Goal: Transaction & Acquisition: Register for event/course

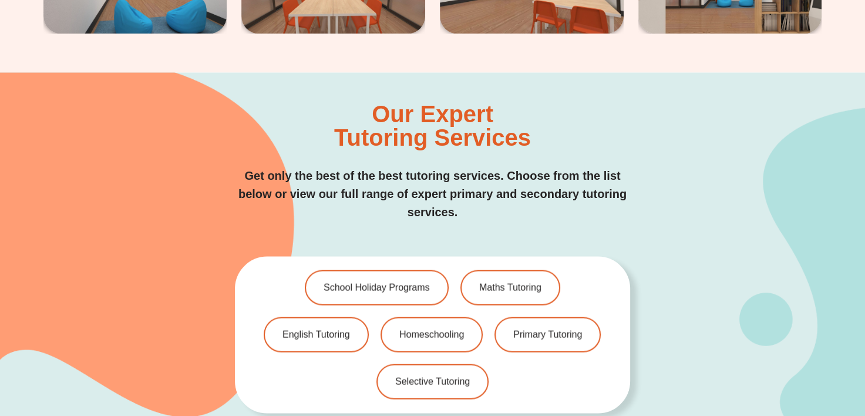
scroll to position [2274, 0]
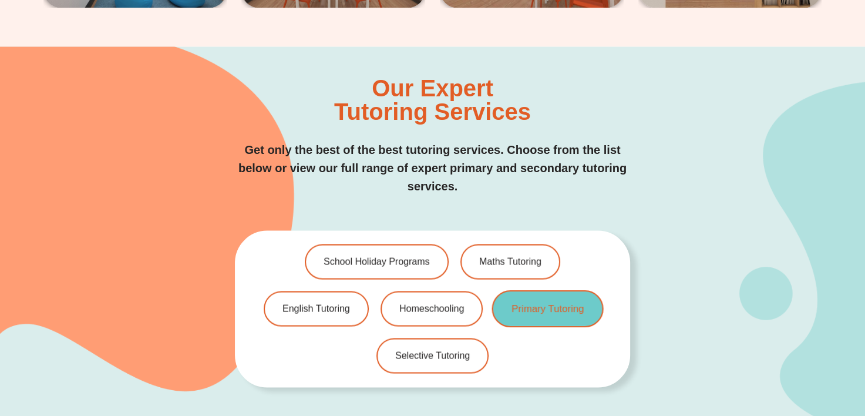
click at [544, 291] on link "Primary Tutoring" at bounding box center [548, 309] width 112 height 37
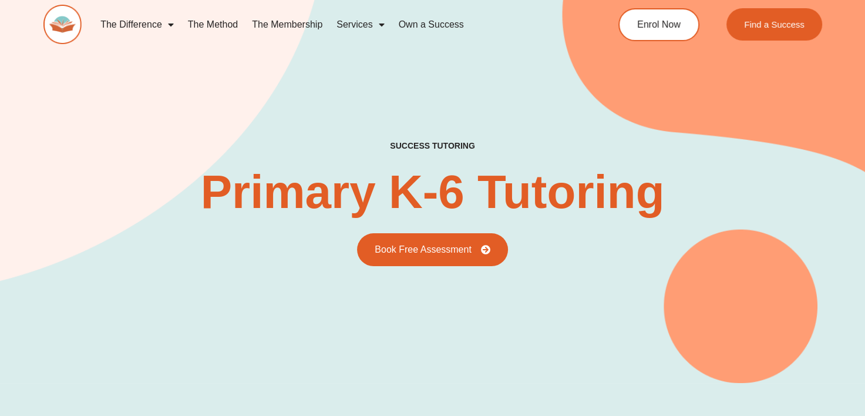
scroll to position [177, 0]
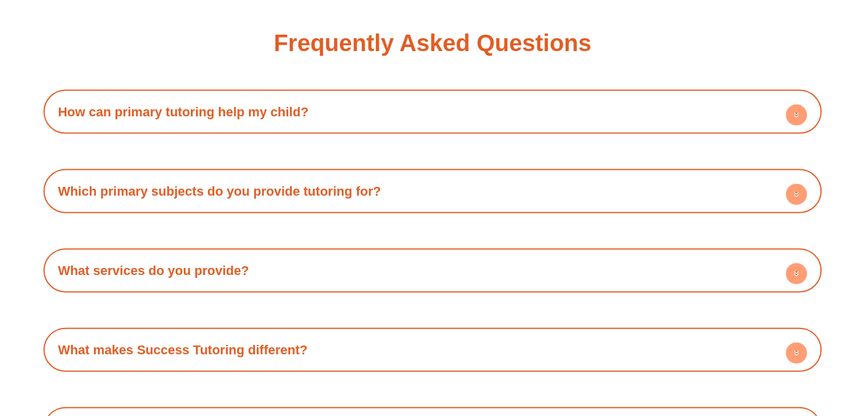
scroll to position [2510, 0]
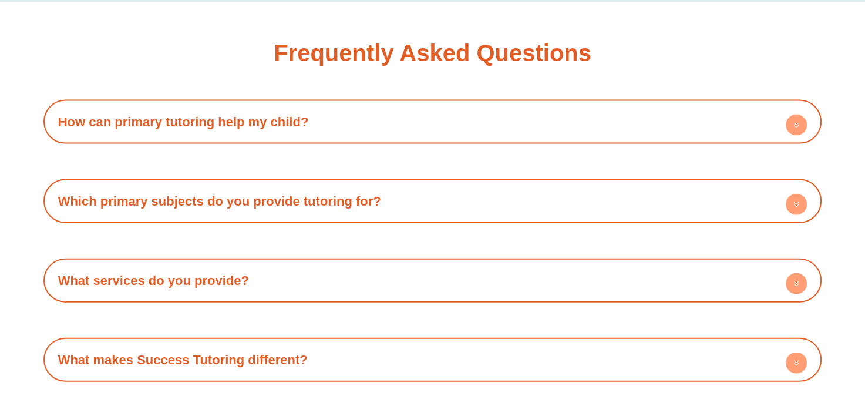
click at [792, 277] on circle at bounding box center [795, 283] width 21 height 21
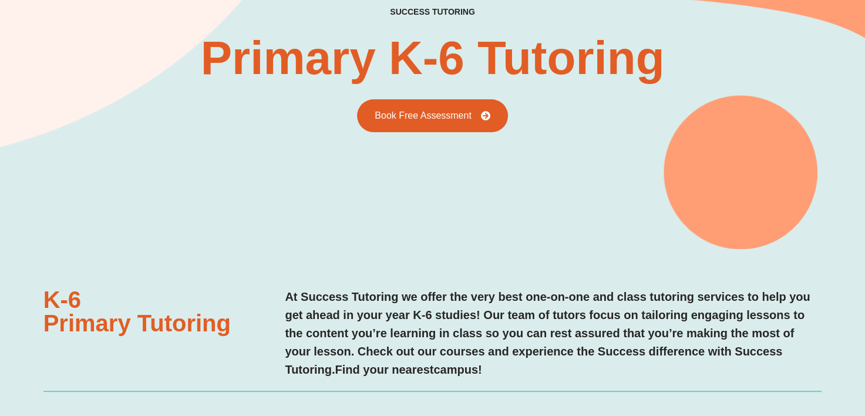
scroll to position [0, 0]
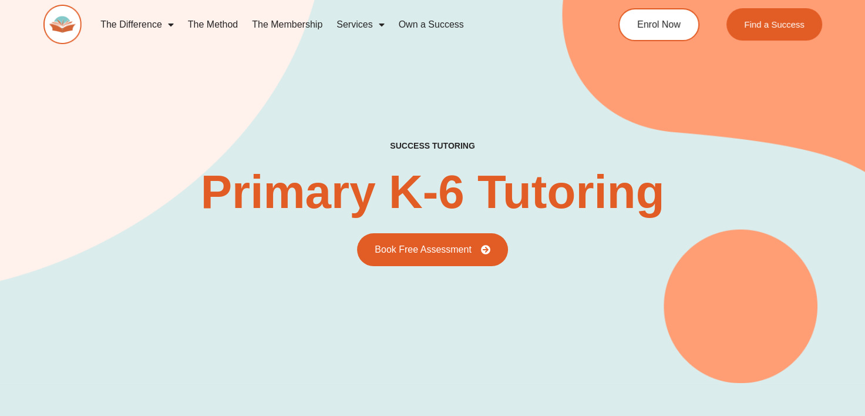
click at [394, 87] on div "success tutoring Primary K-6 Tutoring Book Free Assessment" at bounding box center [432, 168] width 778 height 428
click at [220, 26] on link "The Method" at bounding box center [213, 24] width 64 height 27
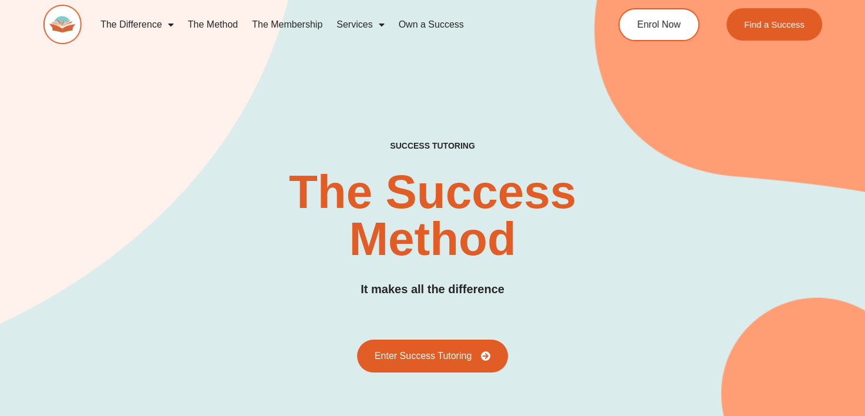
click at [136, 23] on link "The Difference" at bounding box center [136, 24] width 87 height 27
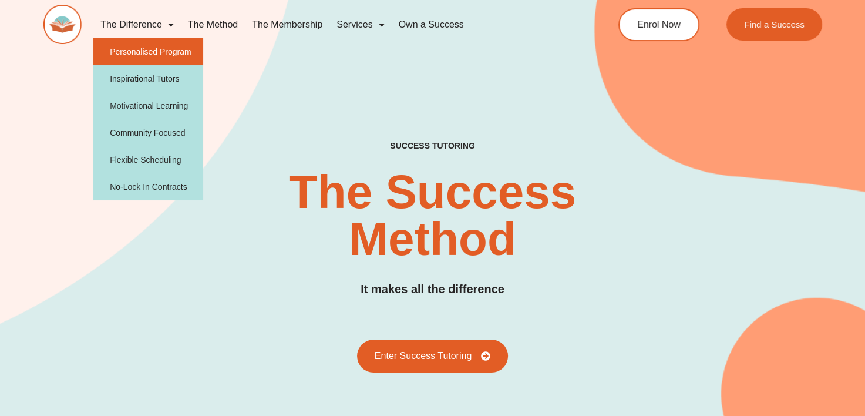
click at [143, 45] on link "Personalised Program" at bounding box center [148, 51] width 110 height 27
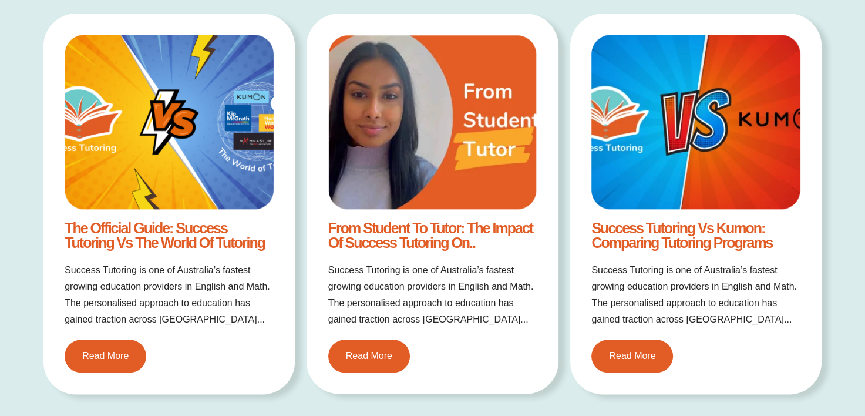
scroll to position [1251, 0]
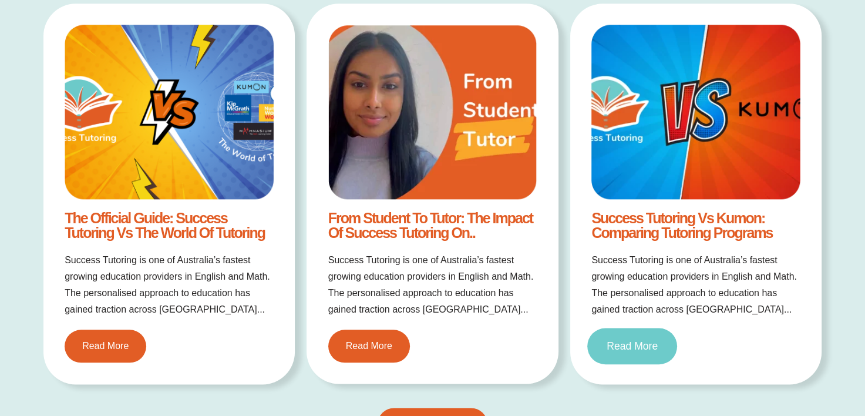
click at [626, 343] on span "Read More" at bounding box center [631, 345] width 51 height 11
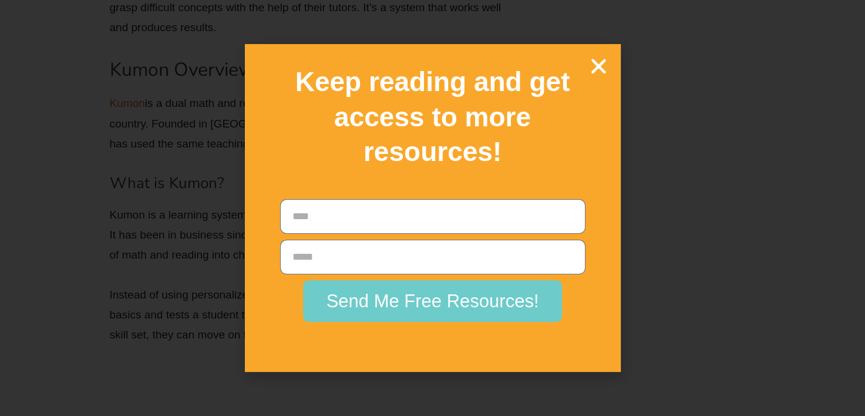
scroll to position [2992, 0]
click at [604, 68] on icon "Close" at bounding box center [598, 66] width 21 height 21
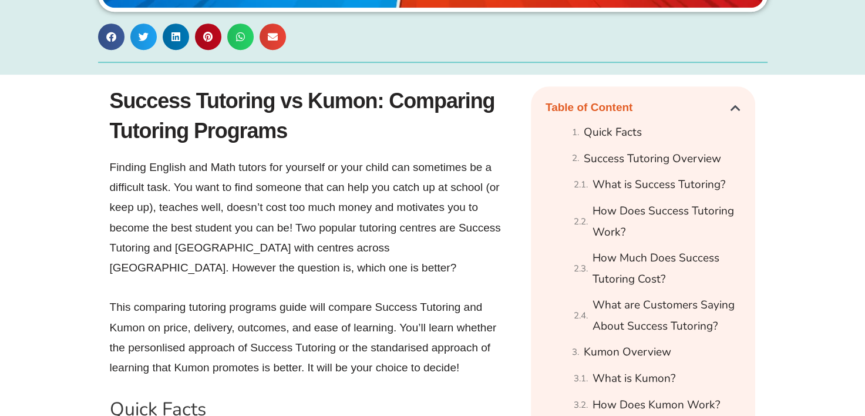
scroll to position [0, 0]
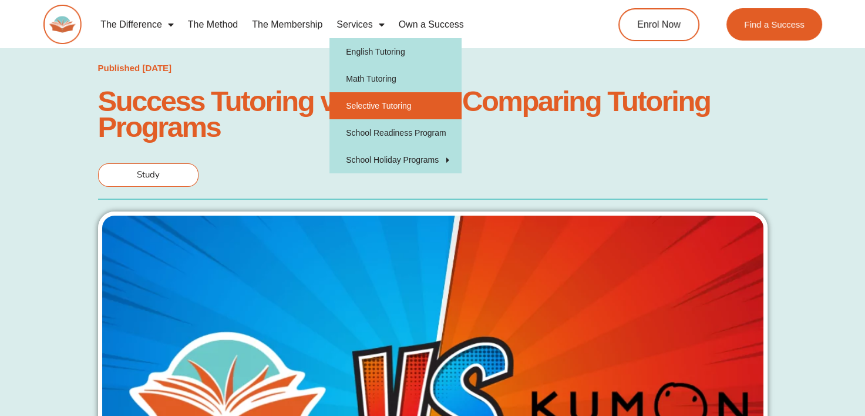
click at [365, 103] on link "Selective Tutoring" at bounding box center [395, 105] width 132 height 27
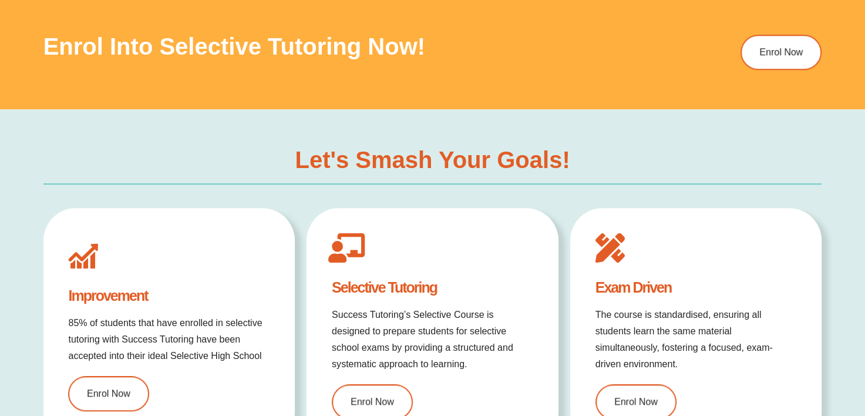
type input "*"
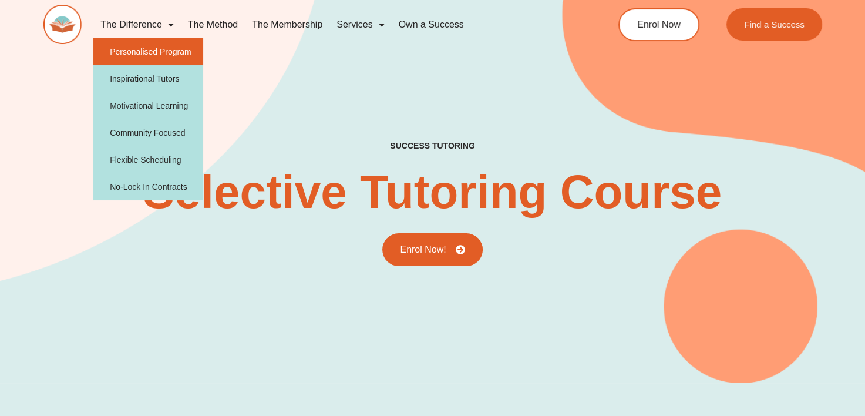
click at [144, 50] on link "Personalised Program" at bounding box center [148, 51] width 110 height 27
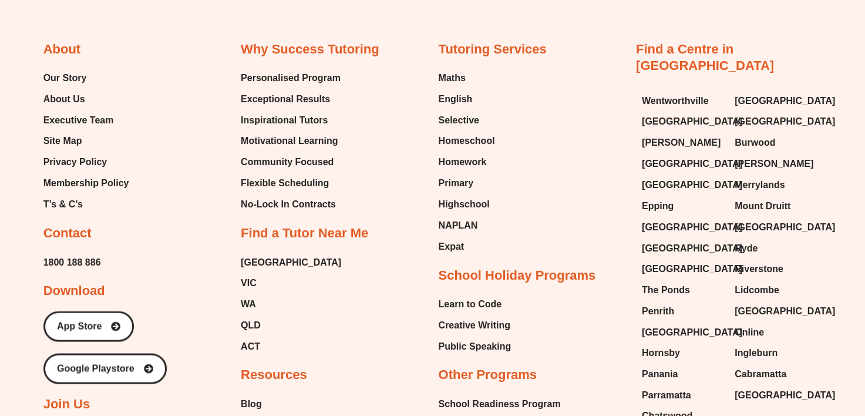
scroll to position [1966, 0]
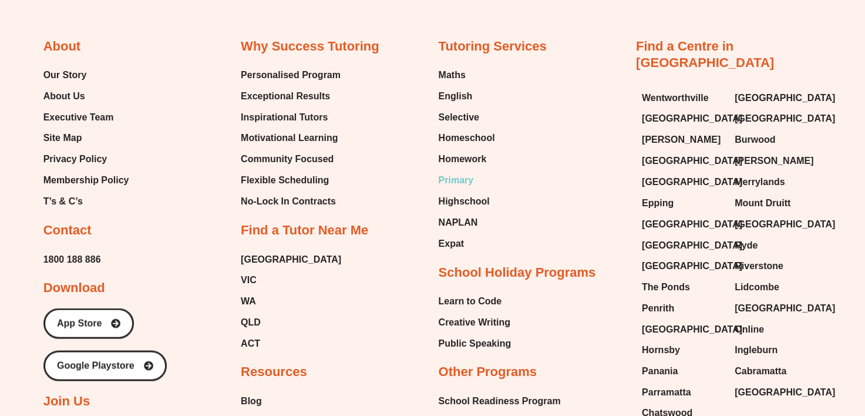
click at [446, 180] on span "Primary" at bounding box center [455, 180] width 35 height 18
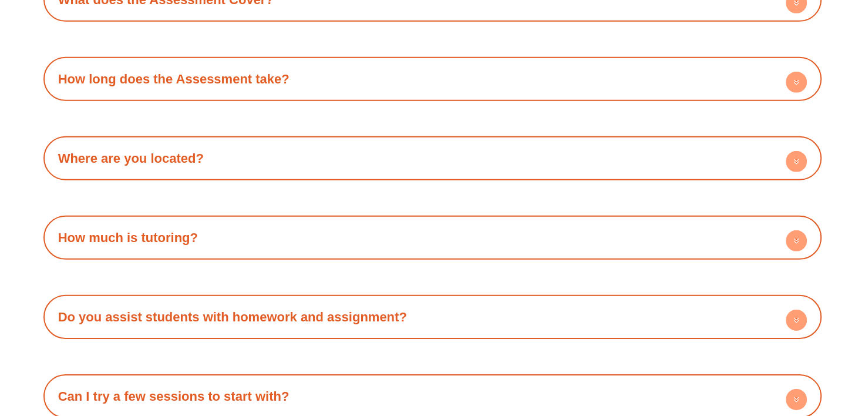
scroll to position [3477, 0]
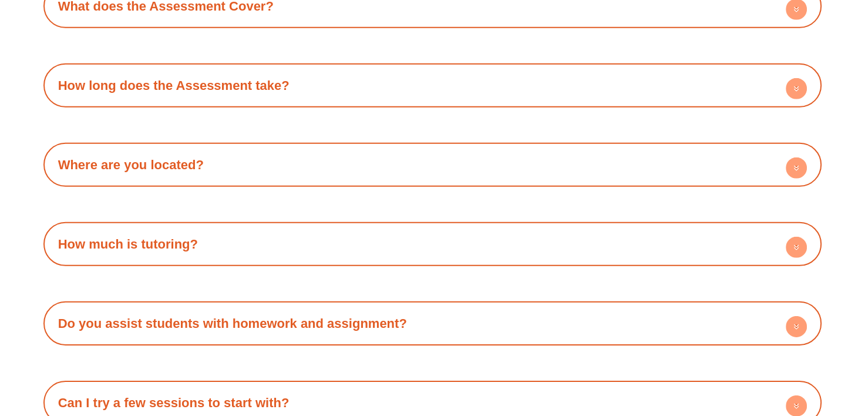
click at [798, 239] on circle at bounding box center [795, 247] width 21 height 21
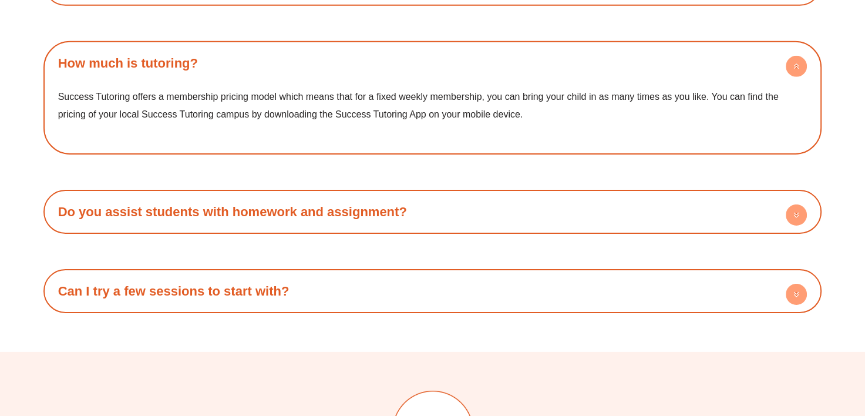
scroll to position [3651, 0]
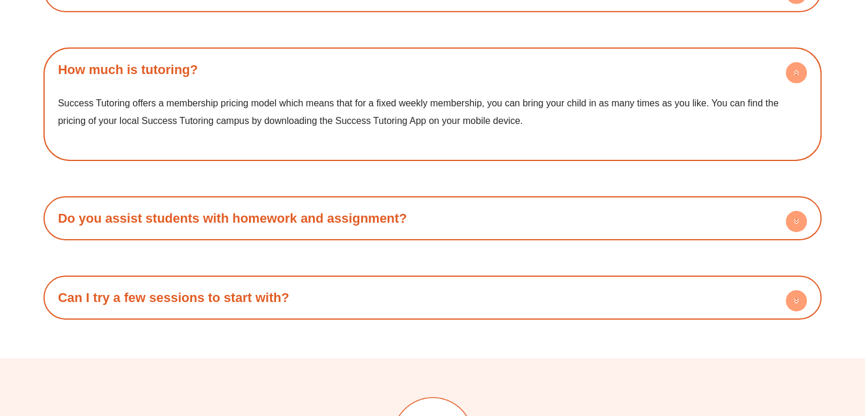
click at [795, 215] on circle at bounding box center [795, 221] width 21 height 21
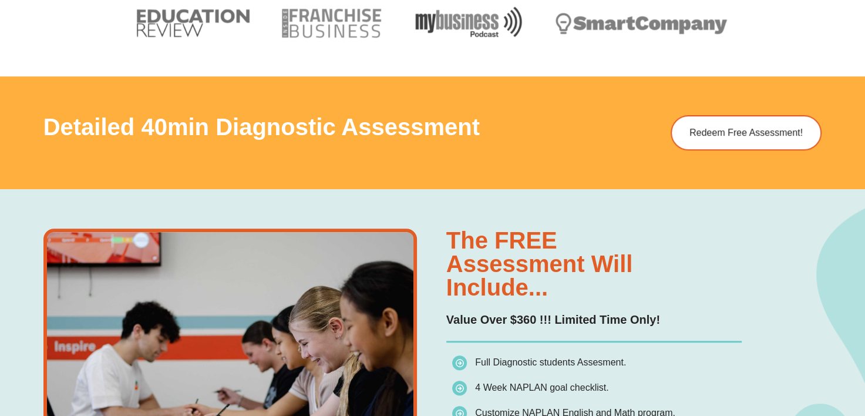
scroll to position [652, 0]
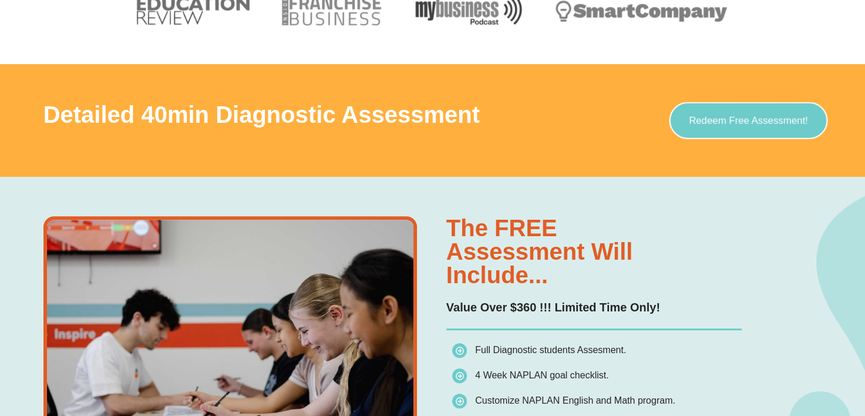
click at [757, 119] on span "Redeem Free Assessment!" at bounding box center [748, 121] width 119 height 10
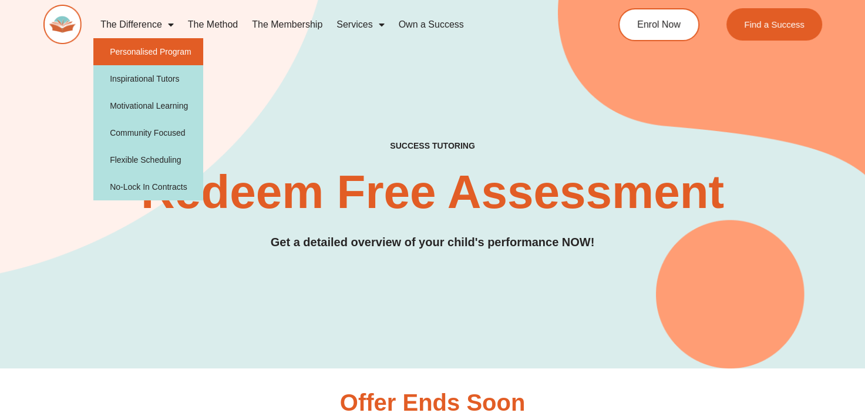
click at [148, 53] on link "Personalised Program" at bounding box center [148, 51] width 110 height 27
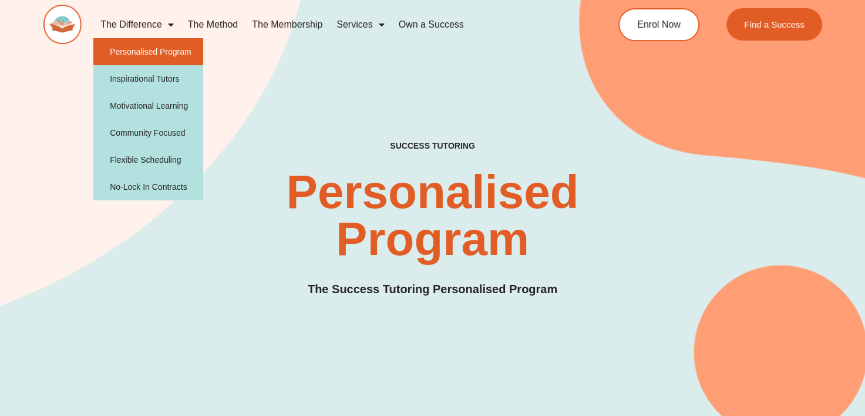
click at [171, 40] on link "Personalised Program" at bounding box center [148, 51] width 110 height 27
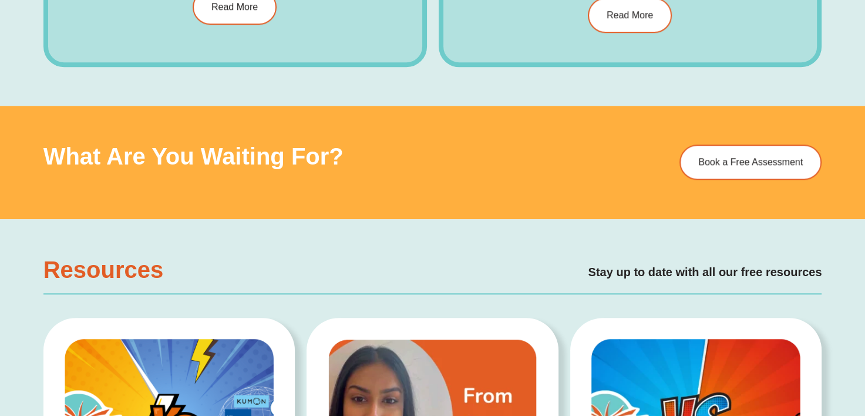
scroll to position [951, 0]
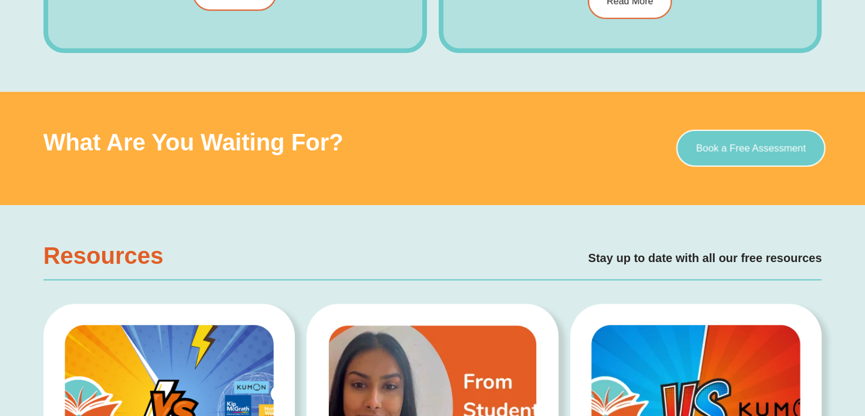
click at [781, 150] on span "Book a Free Assessment" at bounding box center [751, 148] width 110 height 10
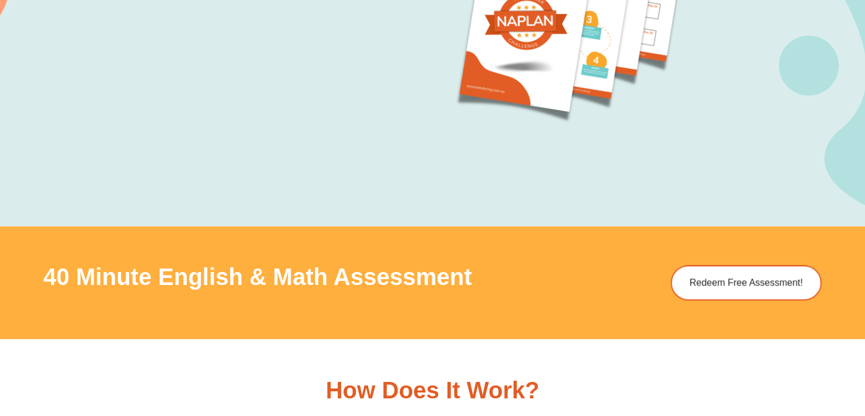
scroll to position [1423, 0]
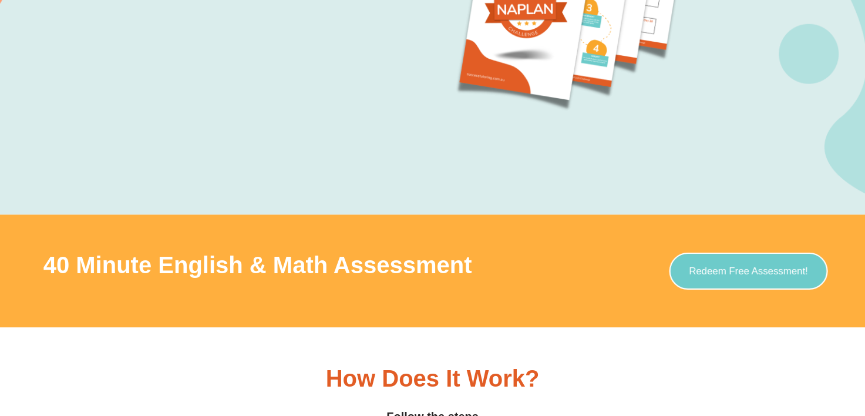
click at [752, 271] on span "Redeem Free Assessment!" at bounding box center [748, 271] width 119 height 10
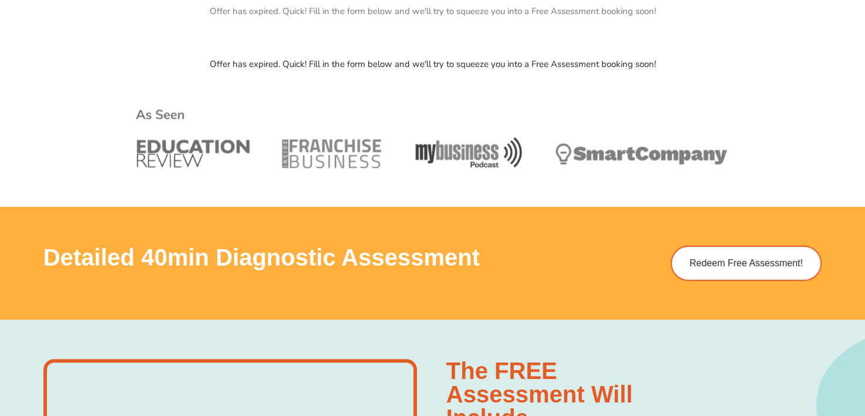
scroll to position [640, 0]
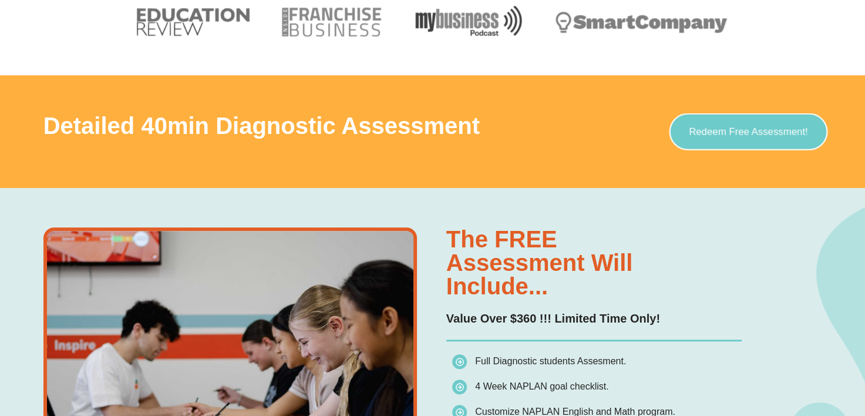
click at [784, 127] on span "Redeem Free Assessment!" at bounding box center [748, 132] width 119 height 10
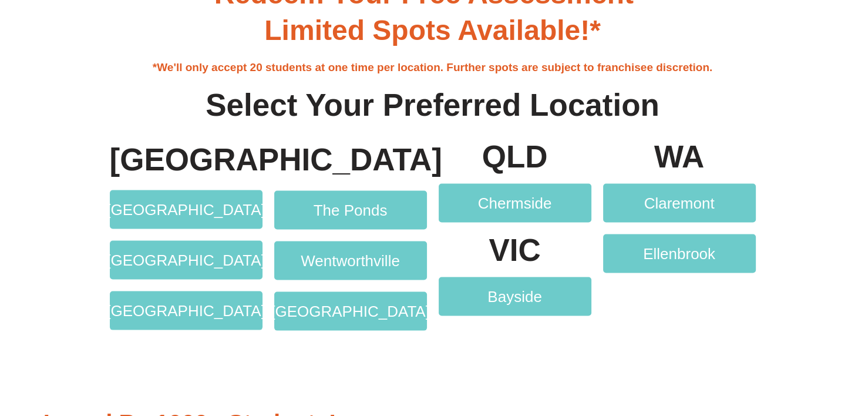
scroll to position [2245, 0]
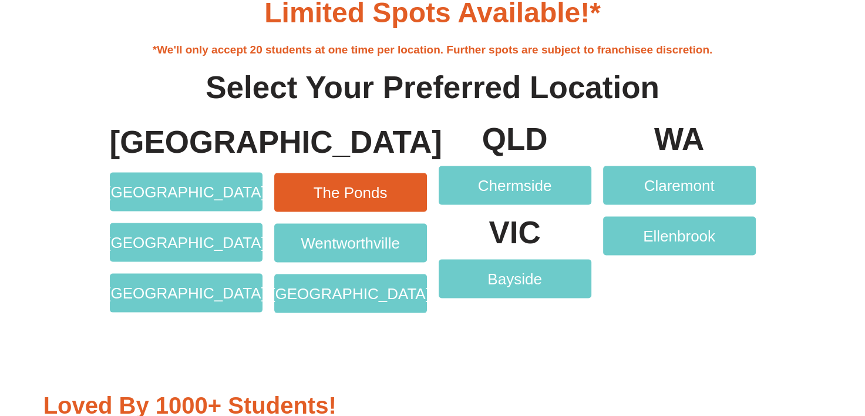
click at [362, 188] on span "The Ponds" at bounding box center [350, 192] width 74 height 15
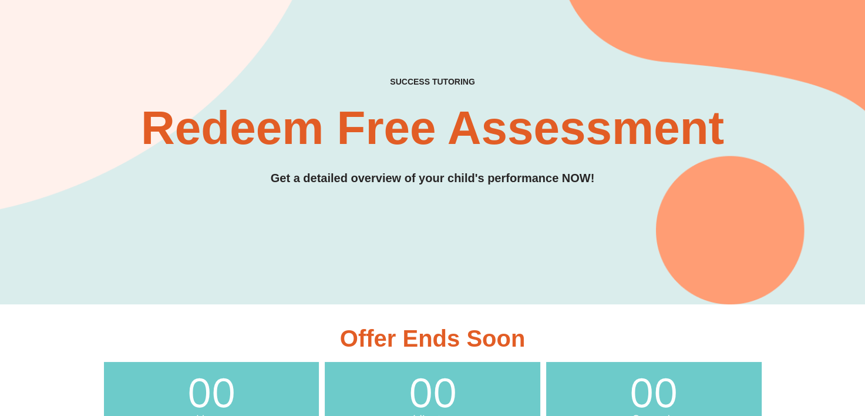
scroll to position [0, 0]
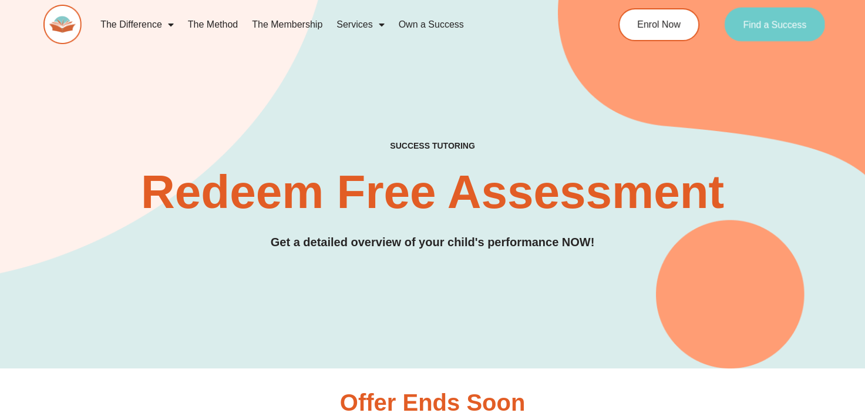
click at [776, 29] on link "Find a Success" at bounding box center [774, 25] width 100 height 34
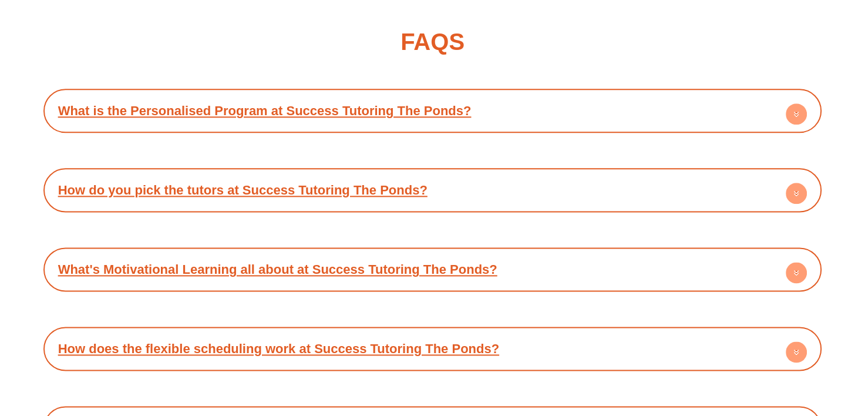
scroll to position [5743, 0]
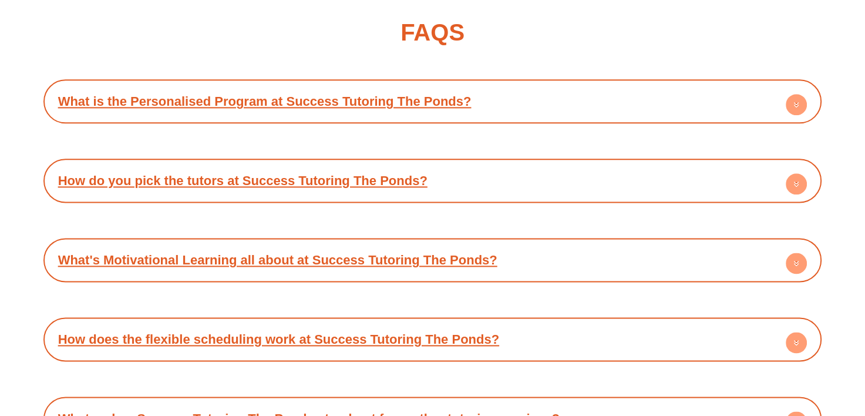
click at [797, 110] on circle at bounding box center [795, 104] width 21 height 21
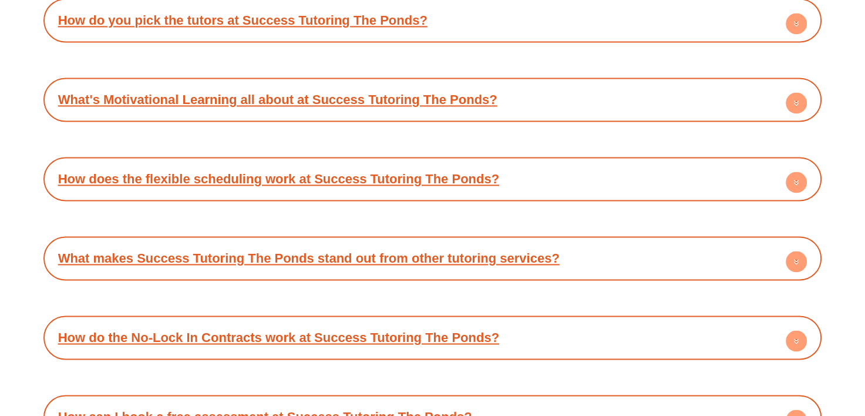
scroll to position [5979, 0]
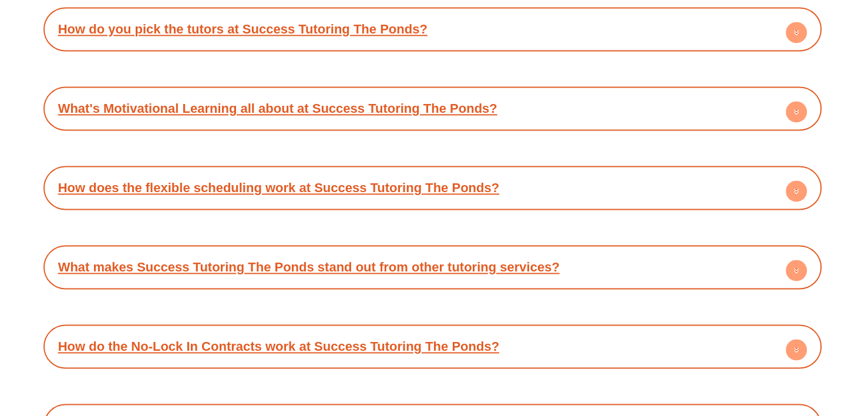
click at [794, 180] on circle at bounding box center [795, 190] width 21 height 21
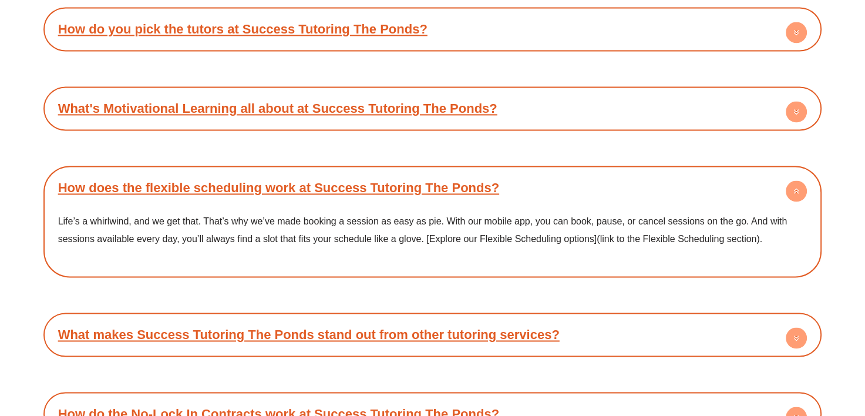
click at [794, 180] on circle at bounding box center [795, 190] width 21 height 21
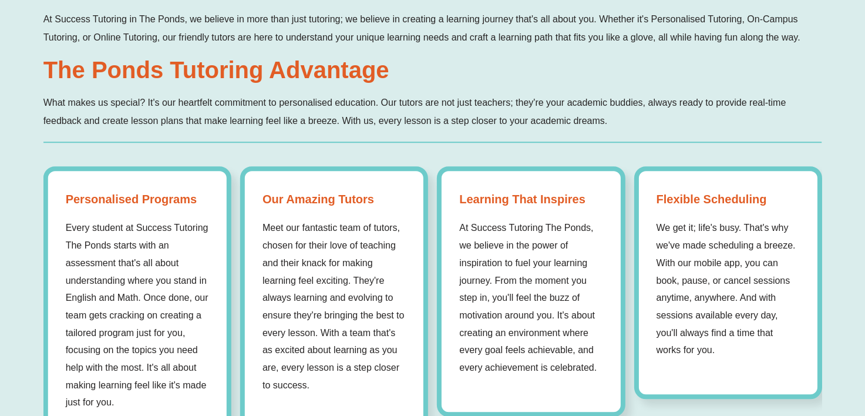
scroll to position [0, 0]
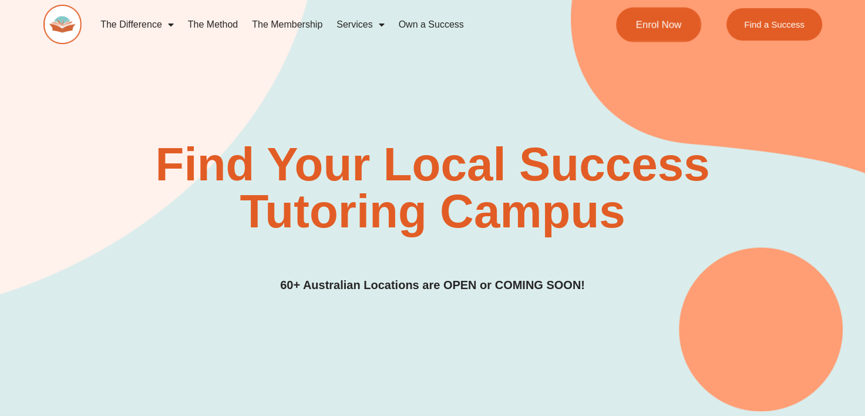
click at [666, 23] on span "Enrol Now" at bounding box center [659, 24] width 46 height 10
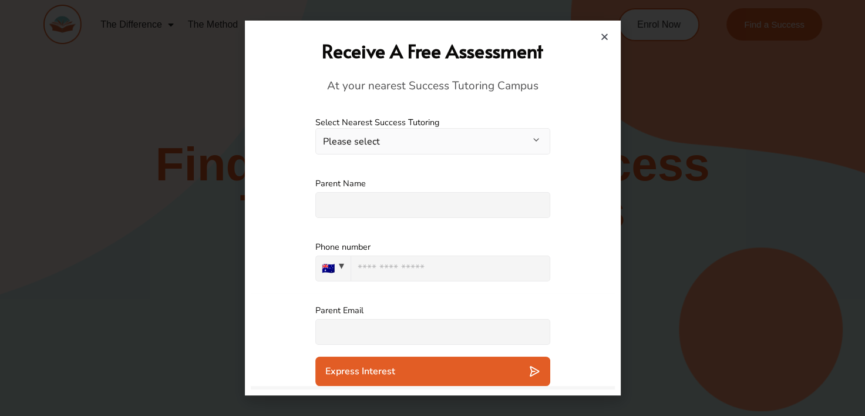
click at [498, 147] on button "Please select" at bounding box center [432, 141] width 235 height 26
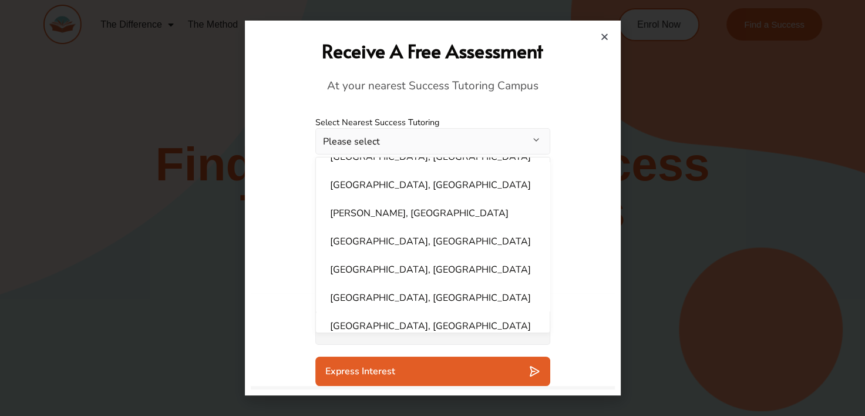
scroll to position [612, 0]
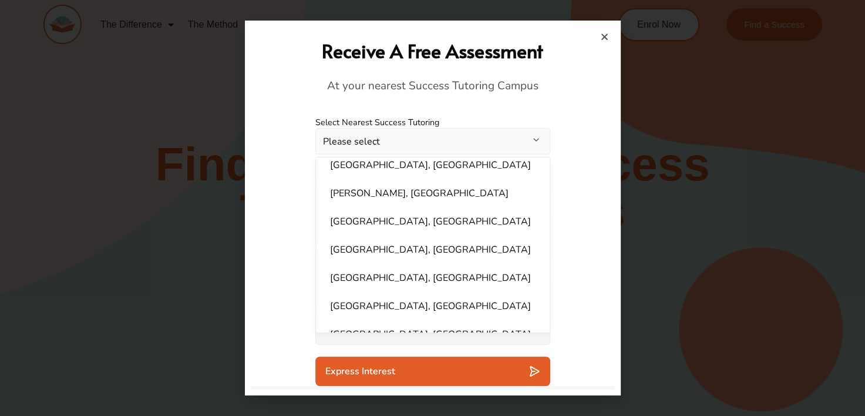
click at [433, 141] on button "Please select" at bounding box center [432, 141] width 235 height 26
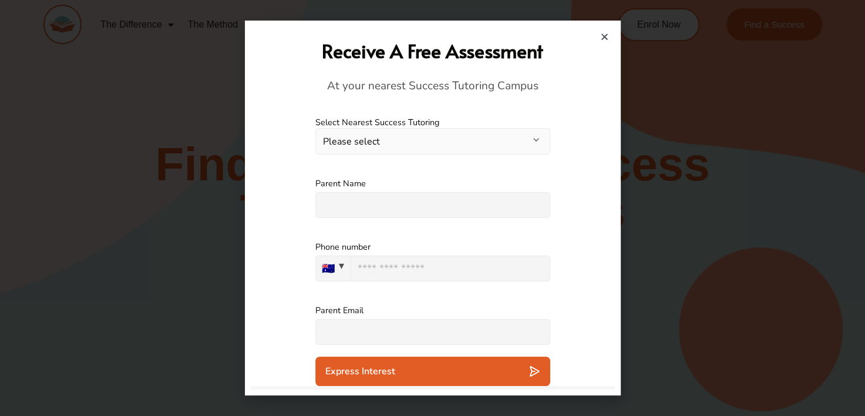
click at [458, 131] on button "Please select" at bounding box center [432, 141] width 235 height 26
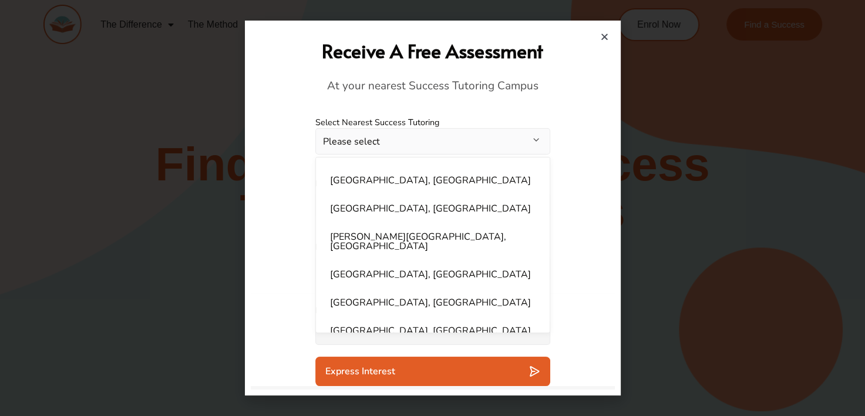
scroll to position [459, 0]
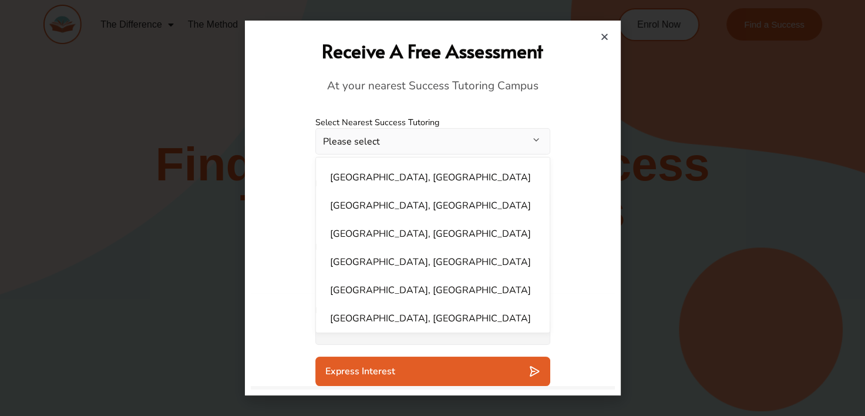
click at [455, 252] on li "[GEOGRAPHIC_DATA], [GEOGRAPHIC_DATA]" at bounding box center [433, 261] width 220 height 23
select select "**********"
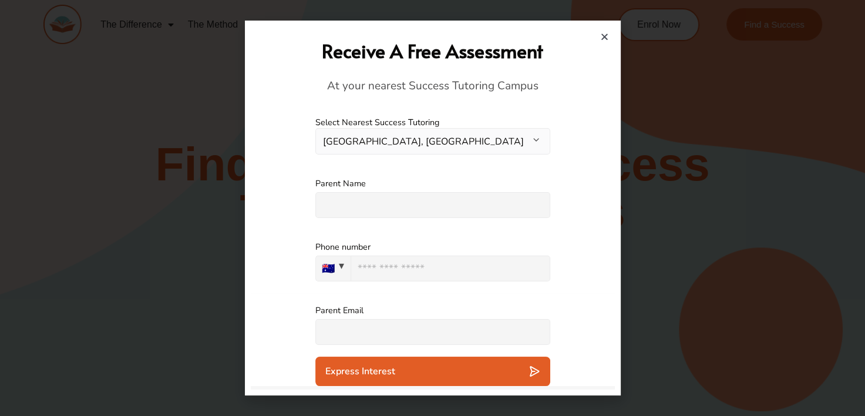
click at [482, 210] on input "text" at bounding box center [432, 205] width 235 height 26
type input "**********"
click at [416, 274] on input "***" at bounding box center [450, 268] width 200 height 26
type input "**********"
click at [406, 330] on input "text" at bounding box center [432, 332] width 235 height 26
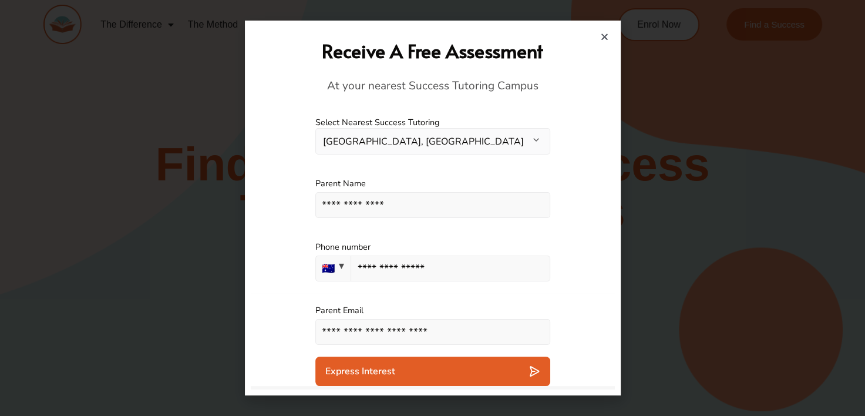
type input "**********"
click at [530, 369] on icon at bounding box center [534, 370] width 8 height 9
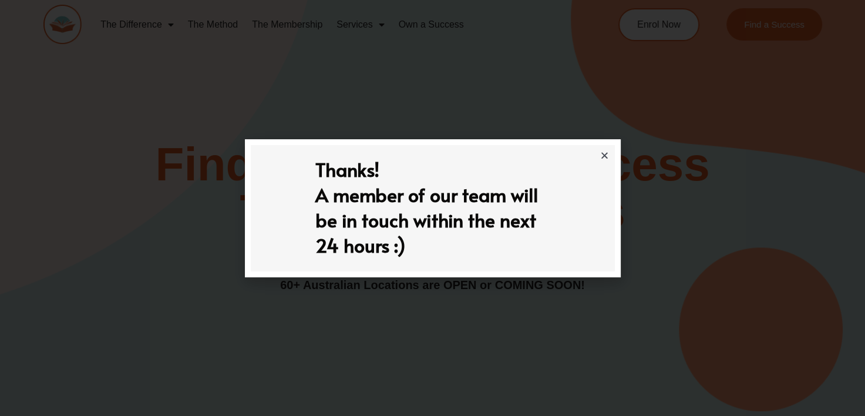
click at [608, 151] on icon "Close" at bounding box center [604, 155] width 9 height 9
